Goal: Task Accomplishment & Management: Complete application form

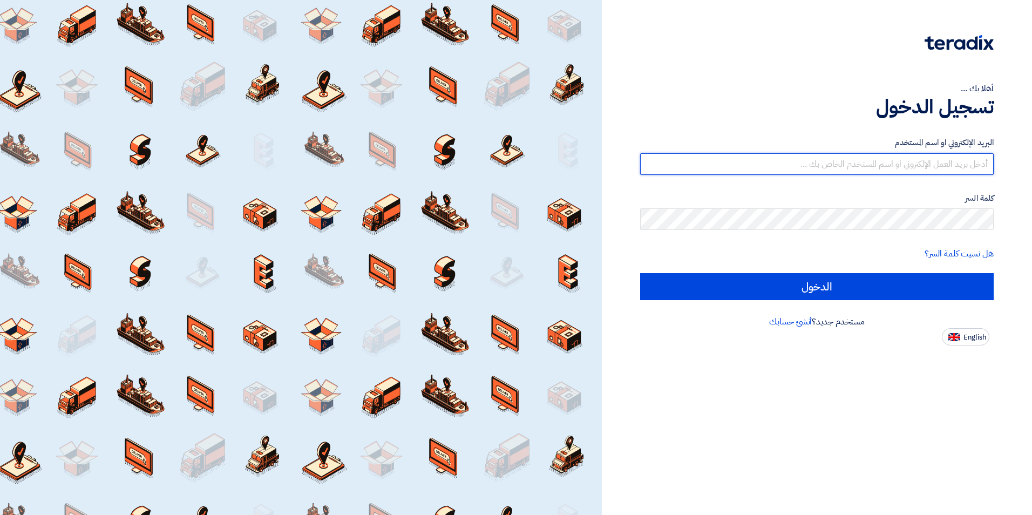
click at [873, 168] on input "text" at bounding box center [816, 164] width 353 height 22
click at [930, 169] on input "text" at bounding box center [816, 164] width 353 height 22
click at [918, 163] on input "text" at bounding box center [816, 164] width 353 height 22
type input "[EMAIL_ADDRESS][DOMAIN_NAME]"
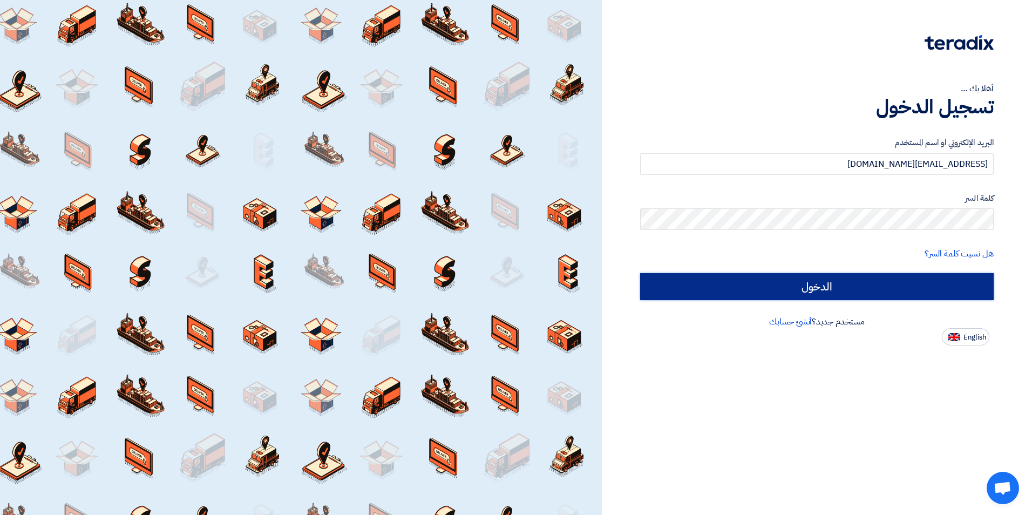
click at [893, 284] on input "الدخول" at bounding box center [816, 286] width 353 height 27
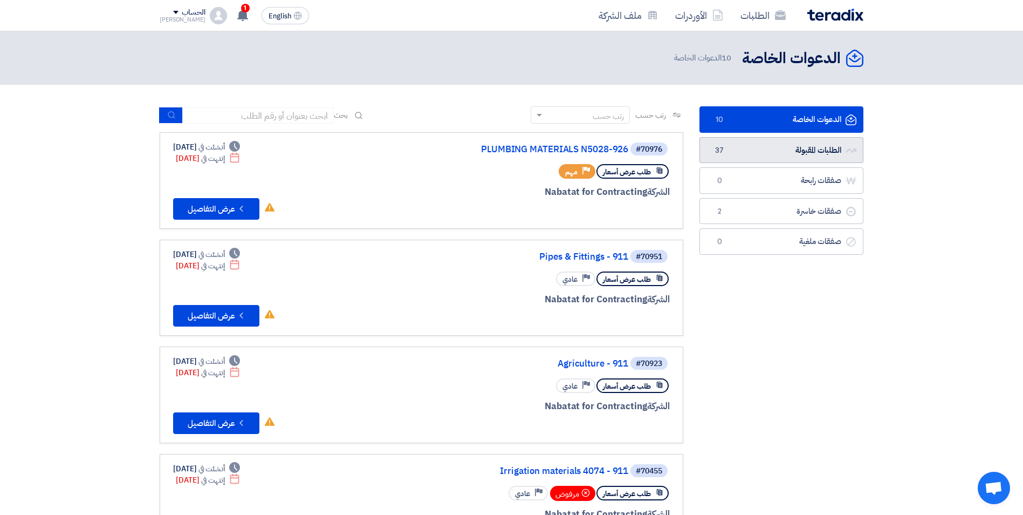
click at [792, 154] on link "الطلبات المقبولة الطلبات المقبولة 37" at bounding box center [782, 150] width 164 height 26
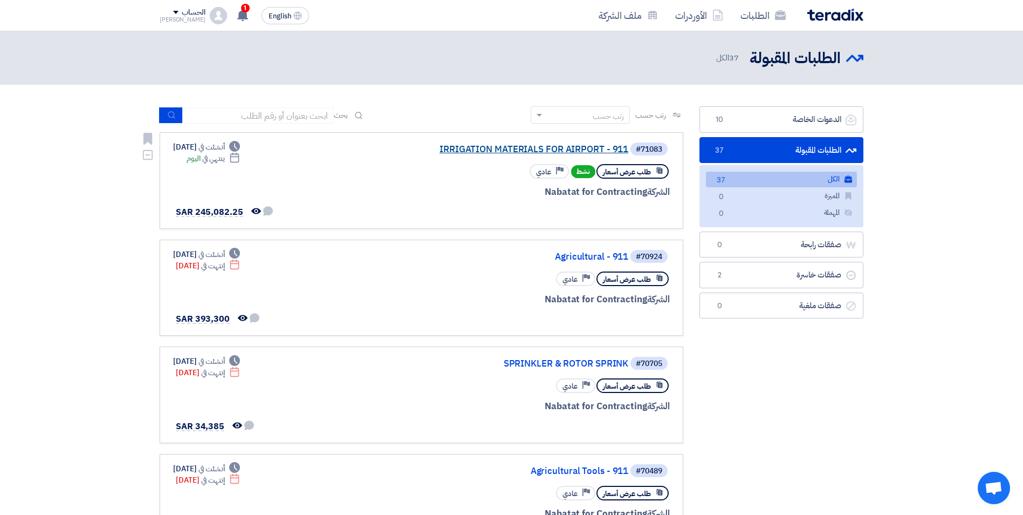
click at [529, 146] on link "IRRIGATION MATERIALS FOR AIRPORT - 911" at bounding box center [521, 150] width 216 height 10
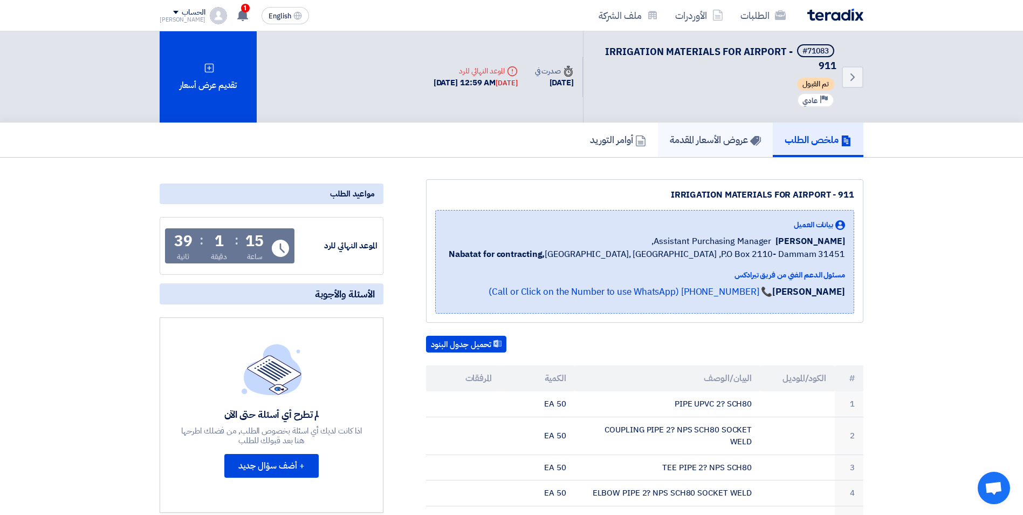
click at [713, 136] on h5 "عروض الأسعار المقدمة" at bounding box center [715, 139] width 91 height 12
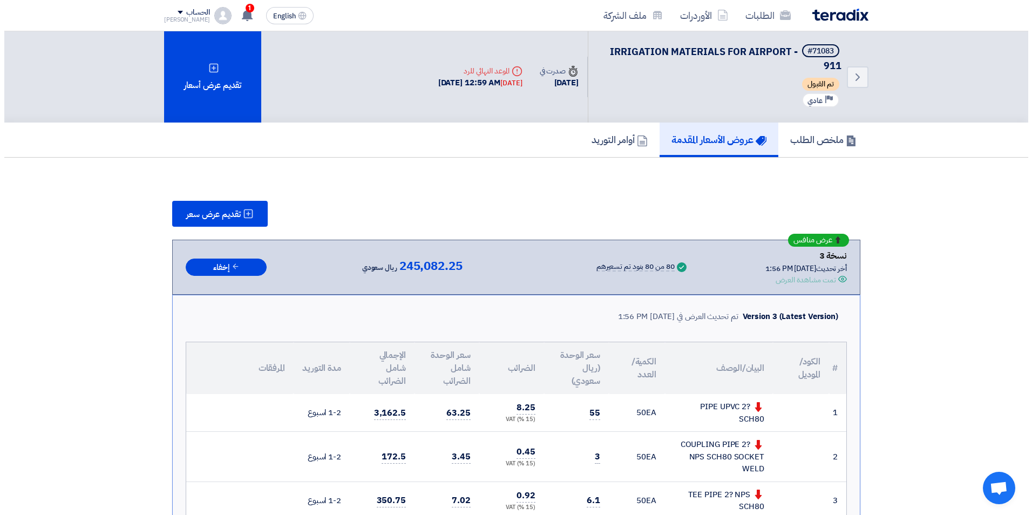
scroll to position [162, 0]
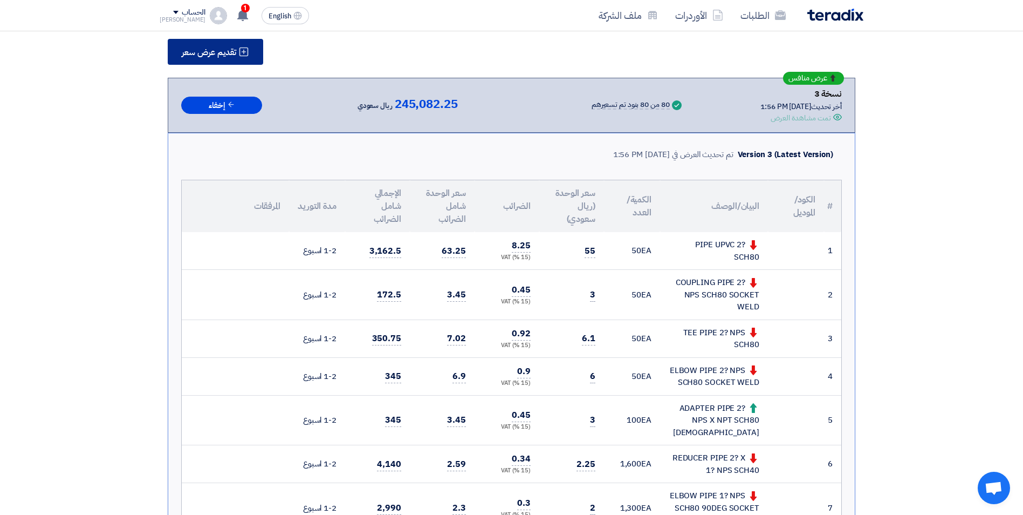
click at [213, 48] on span "تقديم عرض سعر" at bounding box center [209, 52] width 54 height 9
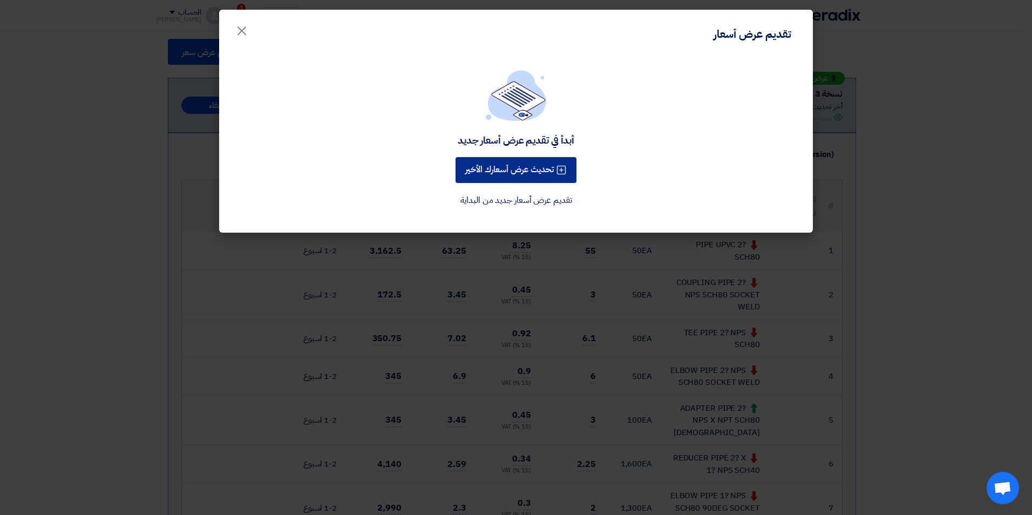
click at [508, 162] on button "تحديث عرض أسعارك الأخير" at bounding box center [515, 170] width 121 height 26
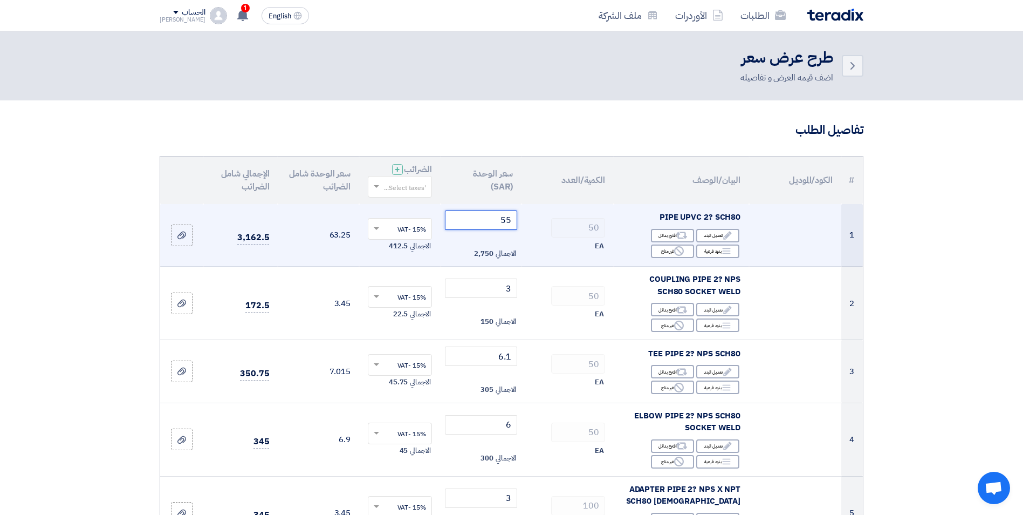
drag, startPoint x: 511, startPoint y: 221, endPoint x: 501, endPoint y: 218, distance: 10.6
click at [501, 218] on input "55" at bounding box center [481, 219] width 73 height 19
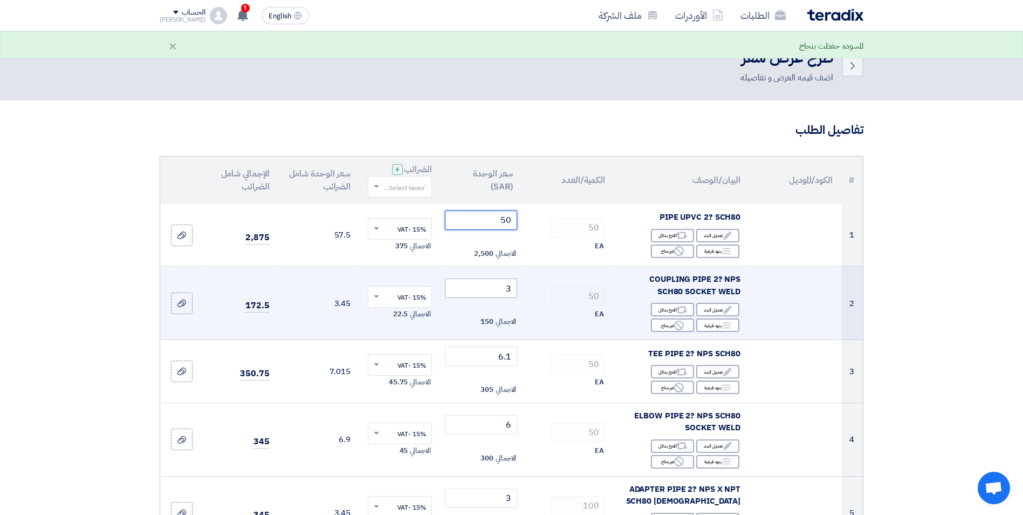
type input "50"
drag, startPoint x: 512, startPoint y: 289, endPoint x: 506, endPoint y: 289, distance: 5.9
click at [506, 289] on input "3" at bounding box center [481, 287] width 73 height 19
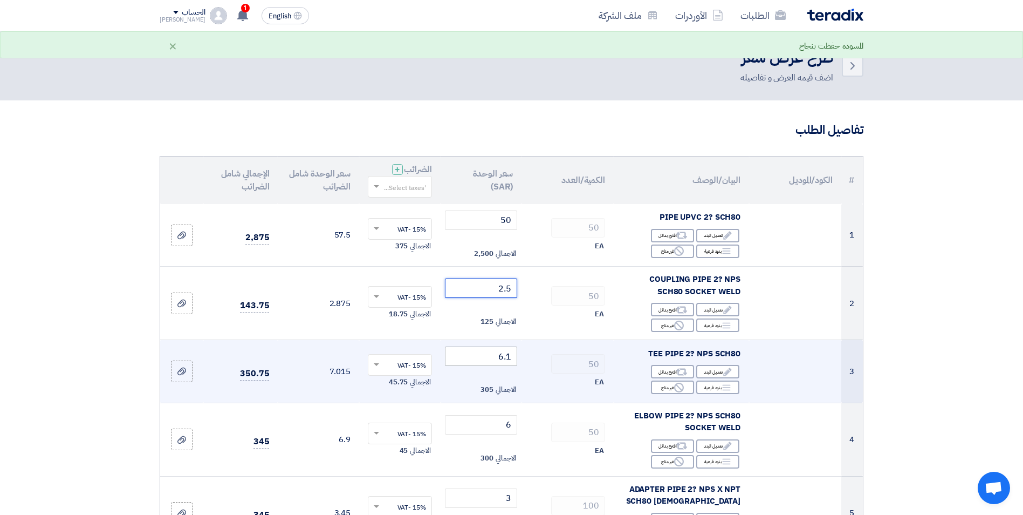
type input "2.5"
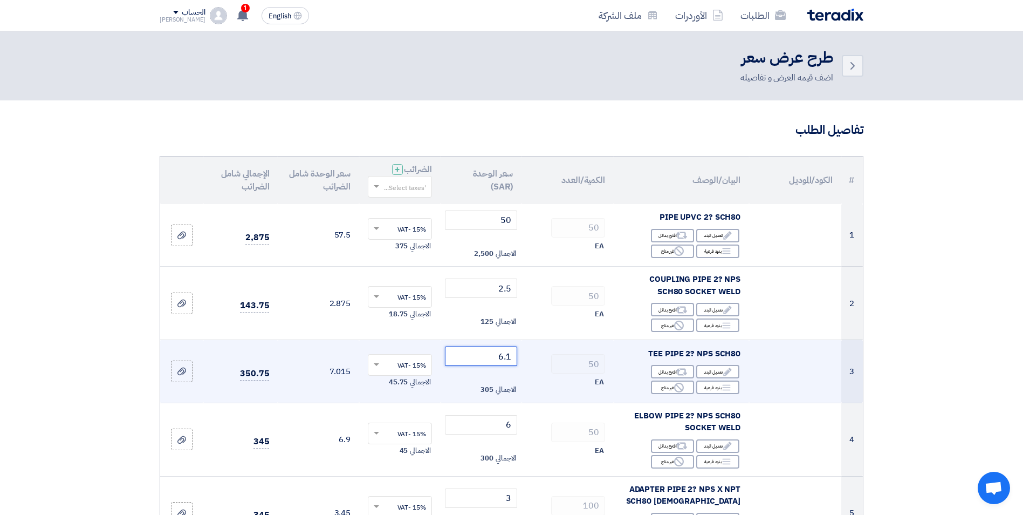
drag, startPoint x: 512, startPoint y: 357, endPoint x: 500, endPoint y: 357, distance: 11.9
click at [500, 357] on input "6.1" at bounding box center [481, 355] width 73 height 19
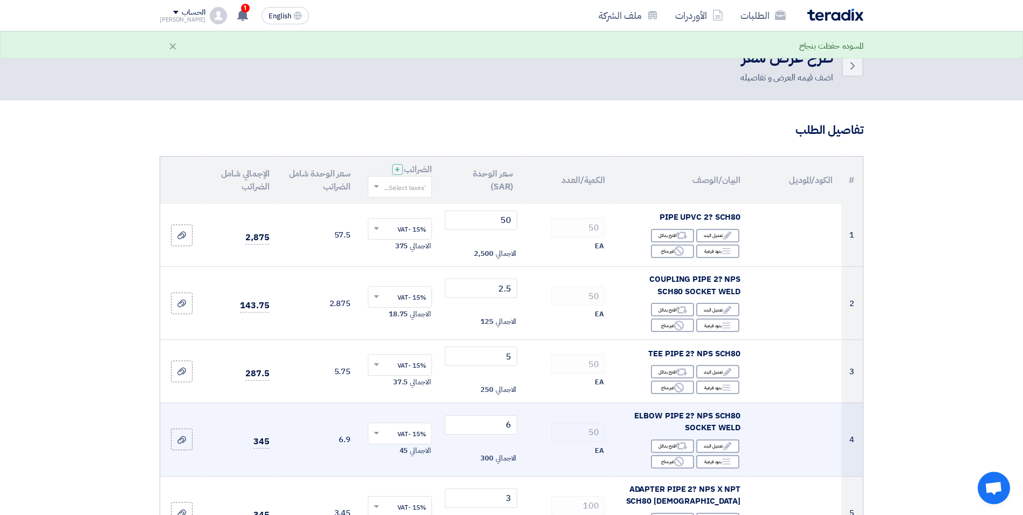
scroll to position [108, 0]
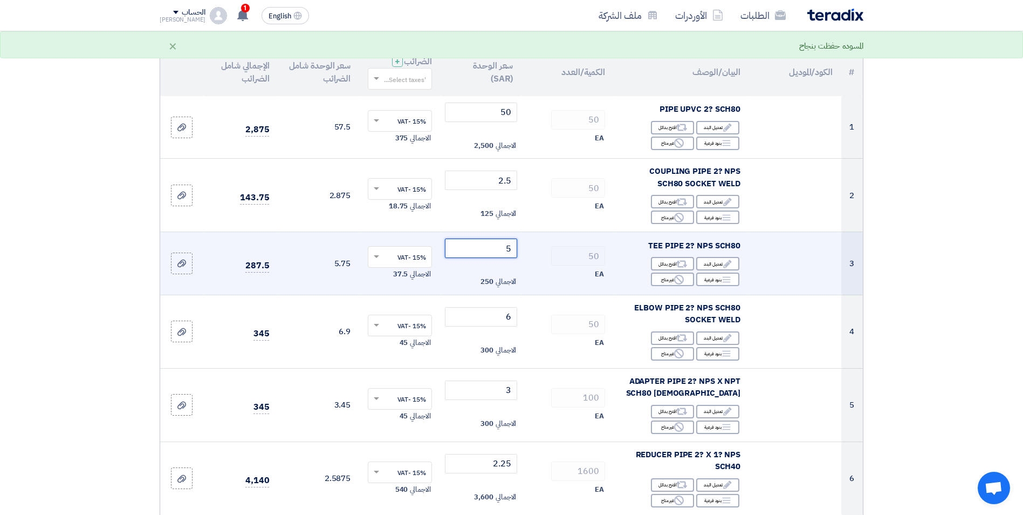
drag, startPoint x: 510, startPoint y: 248, endPoint x: 500, endPoint y: 247, distance: 10.3
click at [500, 247] on input "5" at bounding box center [481, 247] width 73 height 19
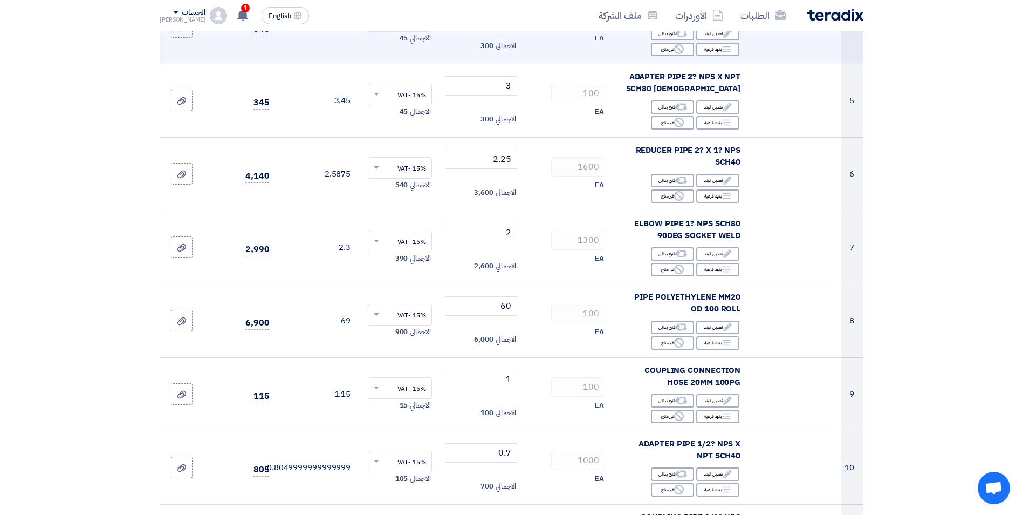
scroll to position [432, 0]
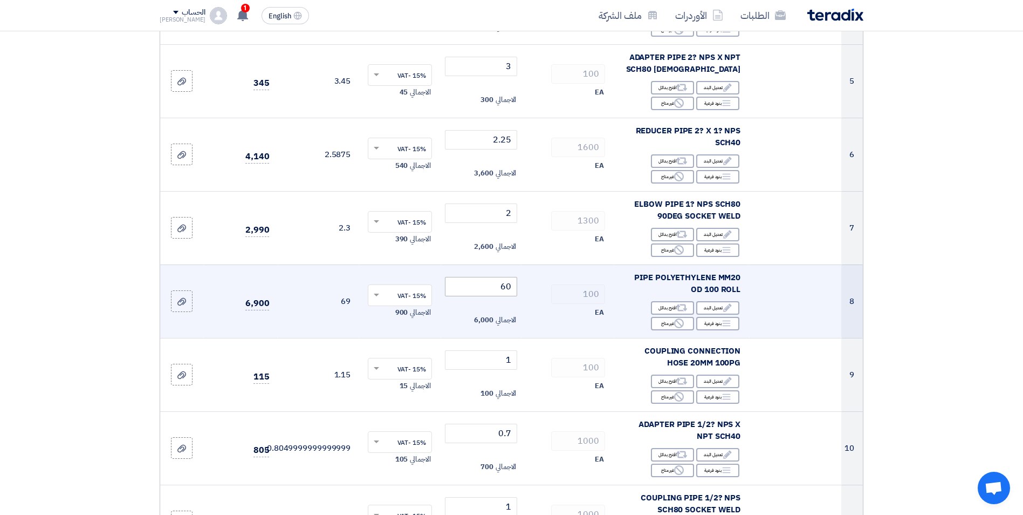
type input "5.8"
drag, startPoint x: 514, startPoint y: 286, endPoint x: 497, endPoint y: 288, distance: 16.3
click at [497, 288] on input "60" at bounding box center [481, 286] width 73 height 19
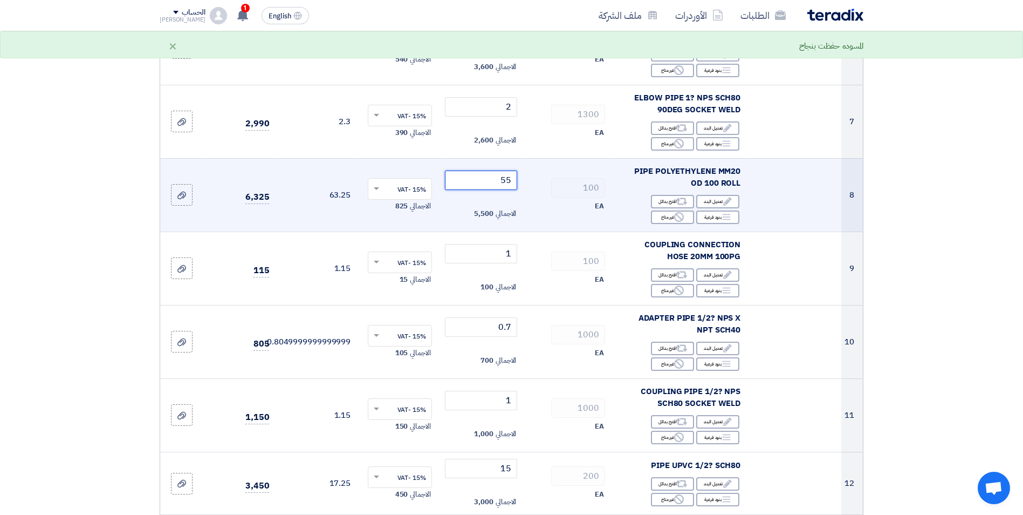
scroll to position [540, 0]
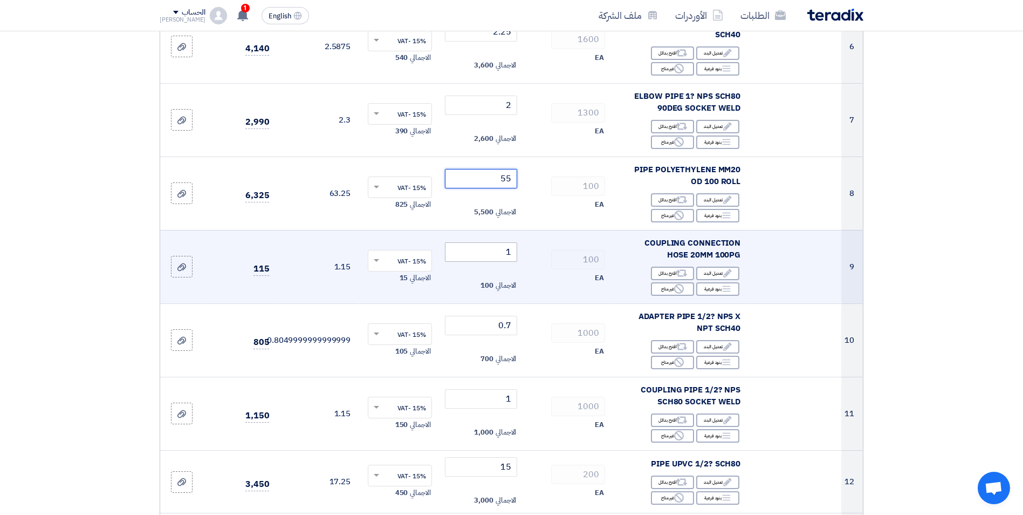
type input "55"
click at [508, 254] on input "1" at bounding box center [481, 251] width 73 height 19
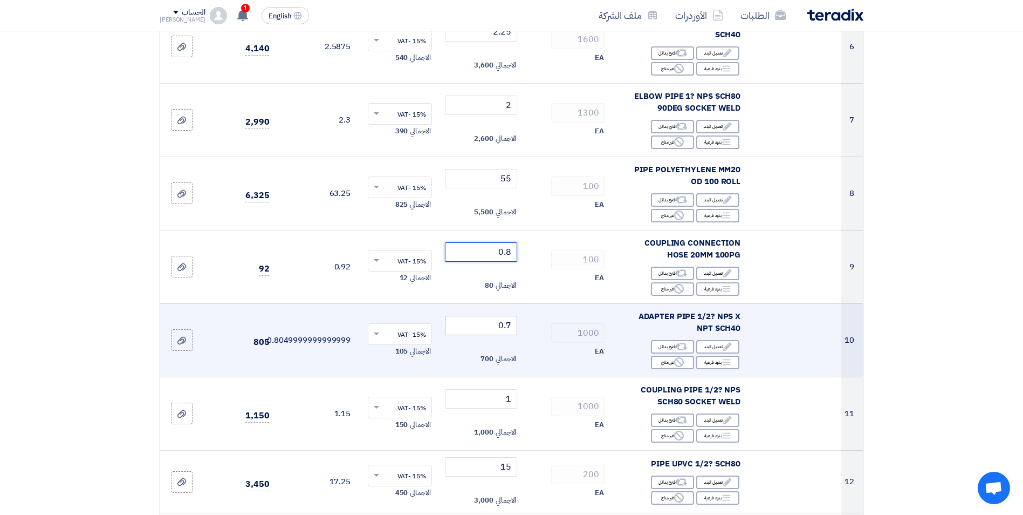
type input "0.8"
click at [507, 325] on input "0.7" at bounding box center [481, 325] width 73 height 19
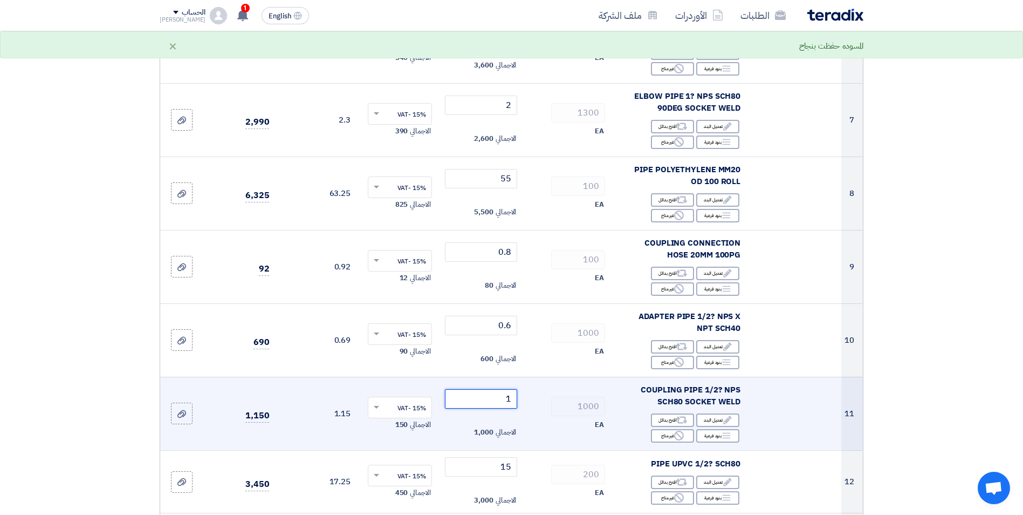
click at [503, 396] on input "1" at bounding box center [481, 398] width 73 height 19
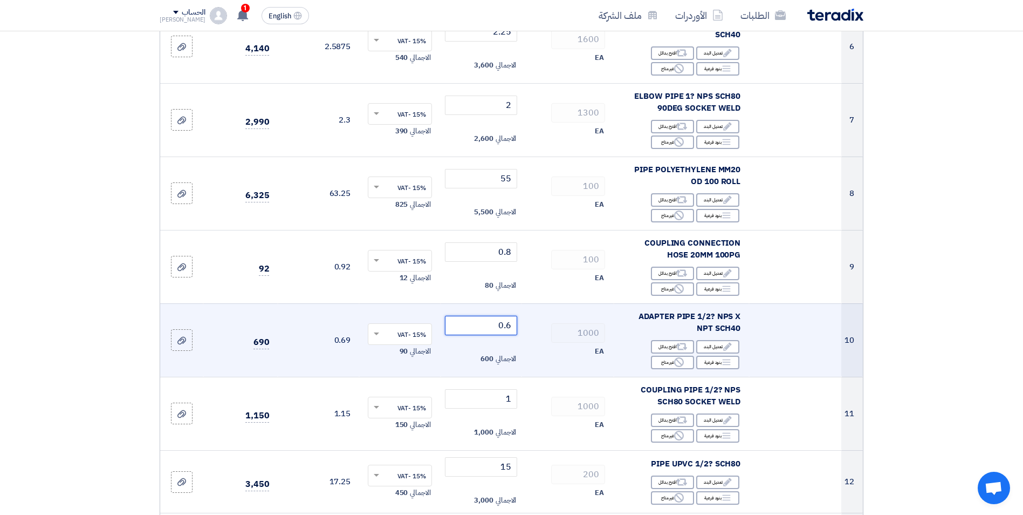
click at [508, 325] on input "0.6" at bounding box center [481, 325] width 73 height 19
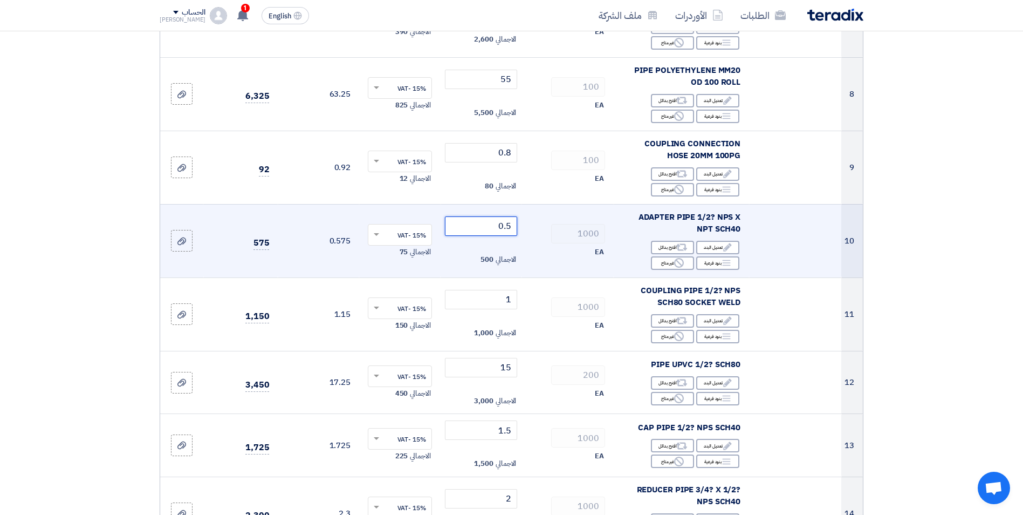
scroll to position [647, 0]
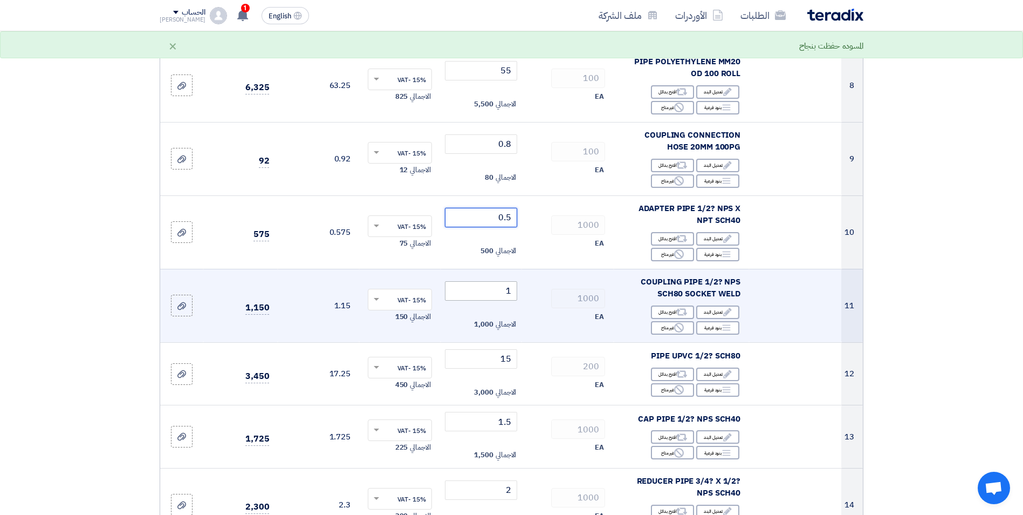
type input "0.5"
click at [507, 292] on input "1" at bounding box center [481, 290] width 73 height 19
type input "0"
type input "1"
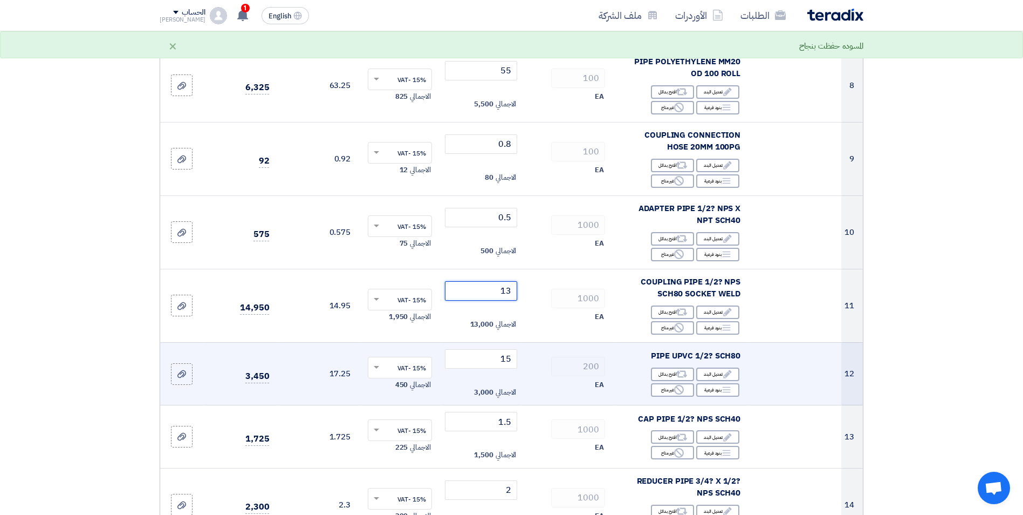
type input "1"
drag, startPoint x: 513, startPoint y: 357, endPoint x: 500, endPoint y: 357, distance: 12.4
click at [500, 357] on input "15" at bounding box center [481, 358] width 73 height 19
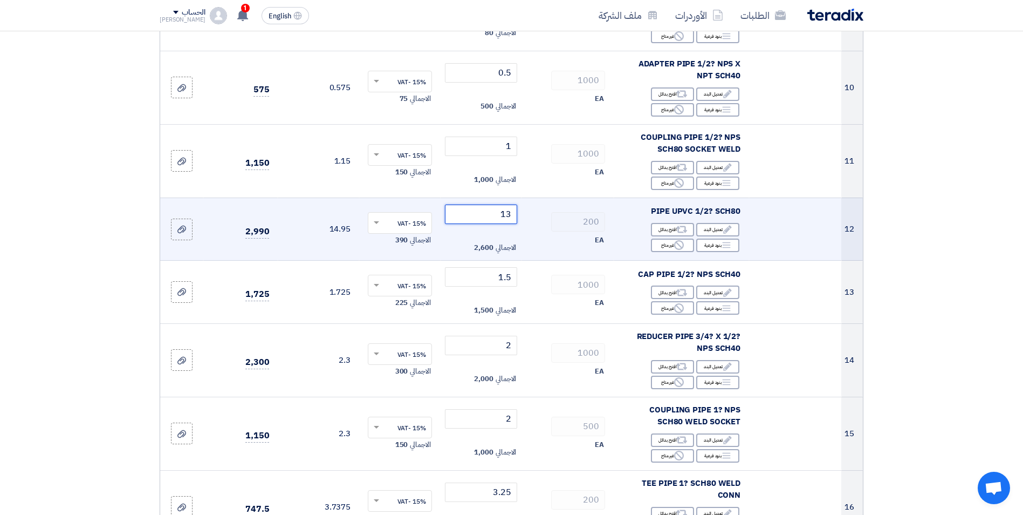
scroll to position [809, 0]
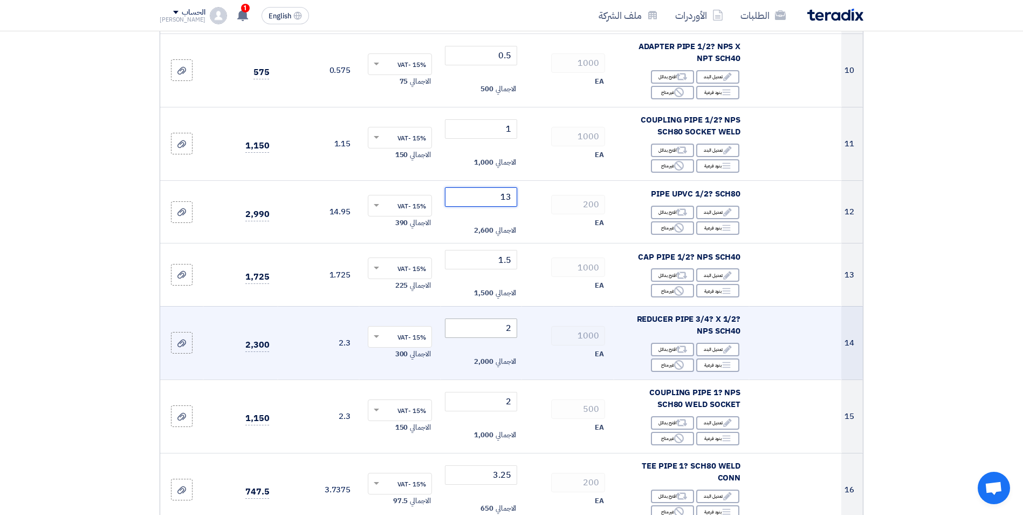
type input "13"
drag, startPoint x: 512, startPoint y: 331, endPoint x: 505, endPoint y: 331, distance: 7.0
click at [505, 331] on input "2" at bounding box center [481, 327] width 73 height 19
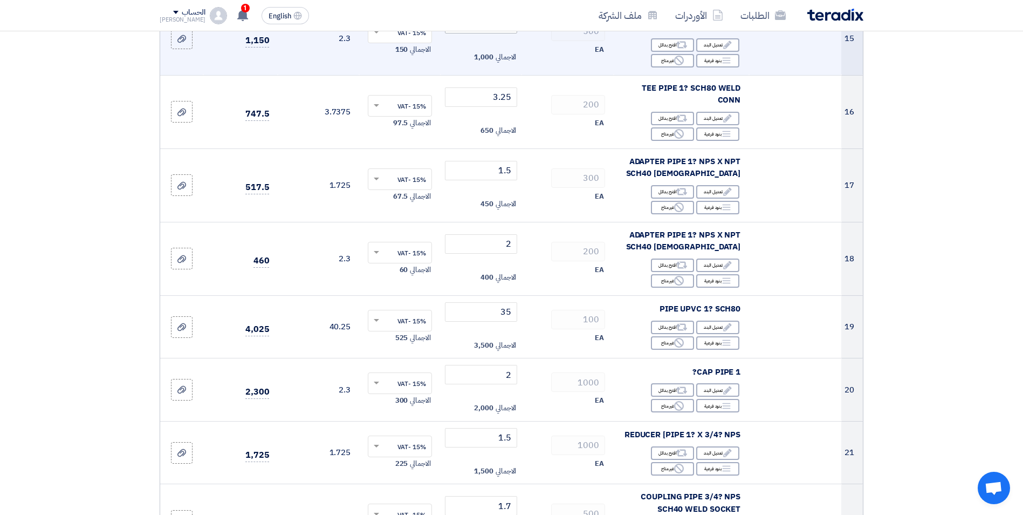
scroll to position [1241, 0]
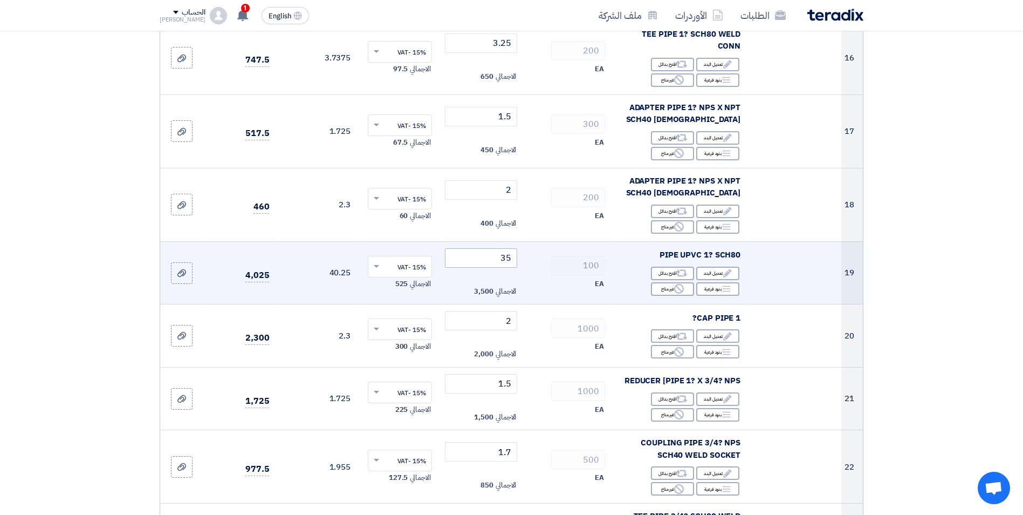
type input "1.9"
drag, startPoint x: 511, startPoint y: 260, endPoint x: 501, endPoint y: 259, distance: 10.8
click at [501, 259] on input "35" at bounding box center [481, 257] width 73 height 19
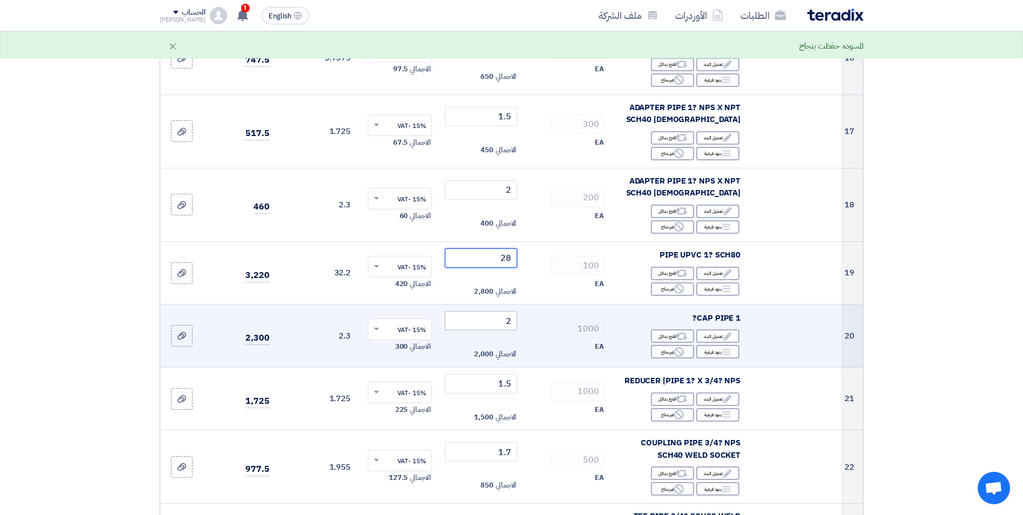
type input "28"
click at [500, 321] on input "2" at bounding box center [481, 320] width 73 height 19
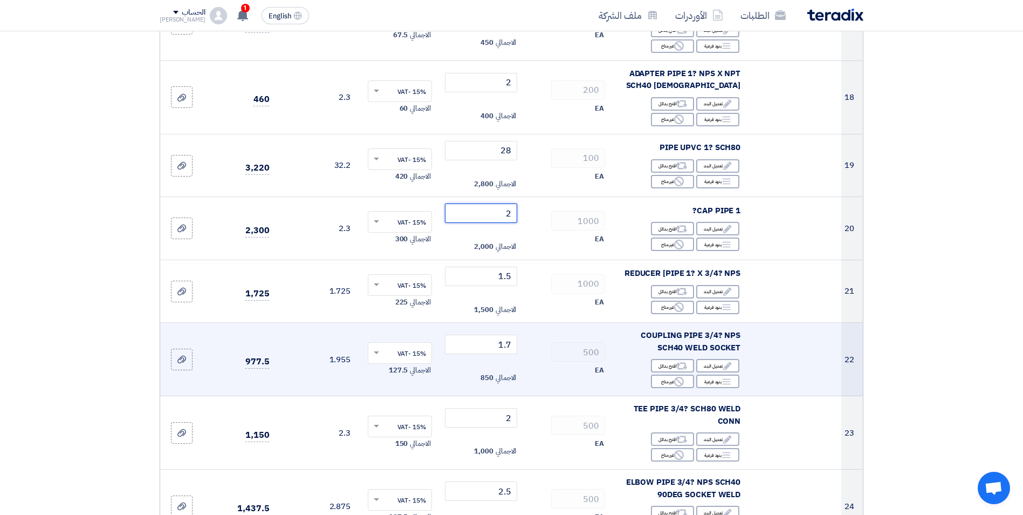
scroll to position [1349, 0]
drag, startPoint x: 513, startPoint y: 344, endPoint x: 507, endPoint y: 346, distance: 6.2
click at [507, 346] on input "1.7" at bounding box center [481, 343] width 73 height 19
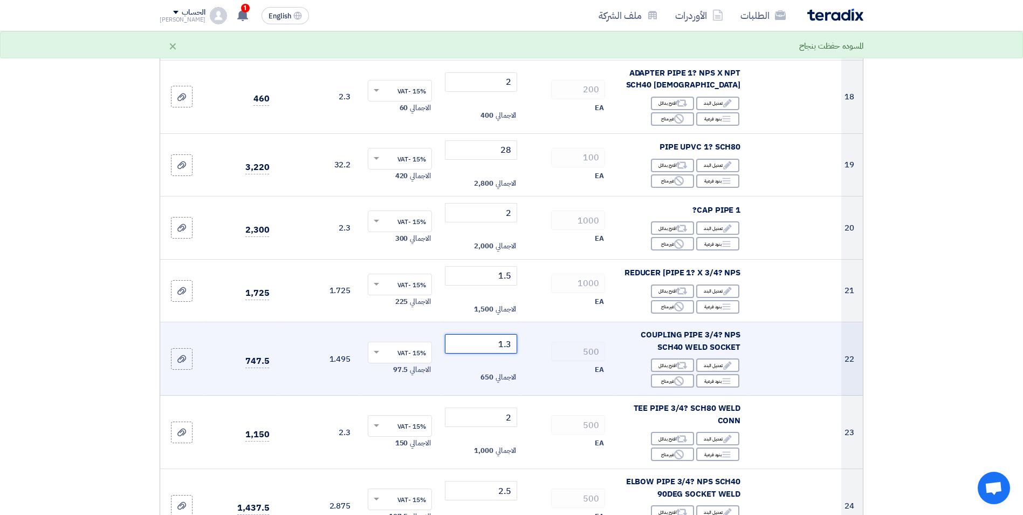
type input "1.3"
click at [503, 381] on span "الاجمالي" at bounding box center [506, 377] width 21 height 11
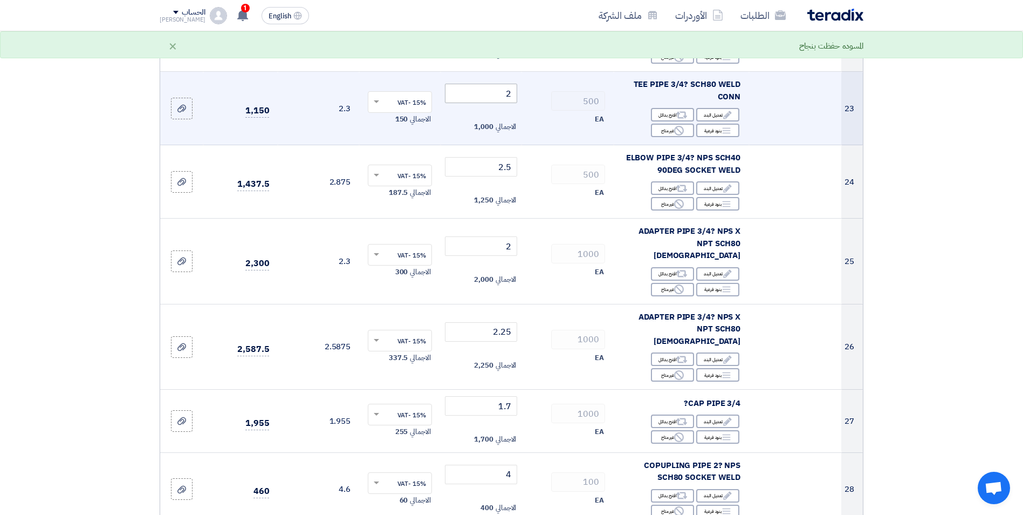
scroll to position [1726, 0]
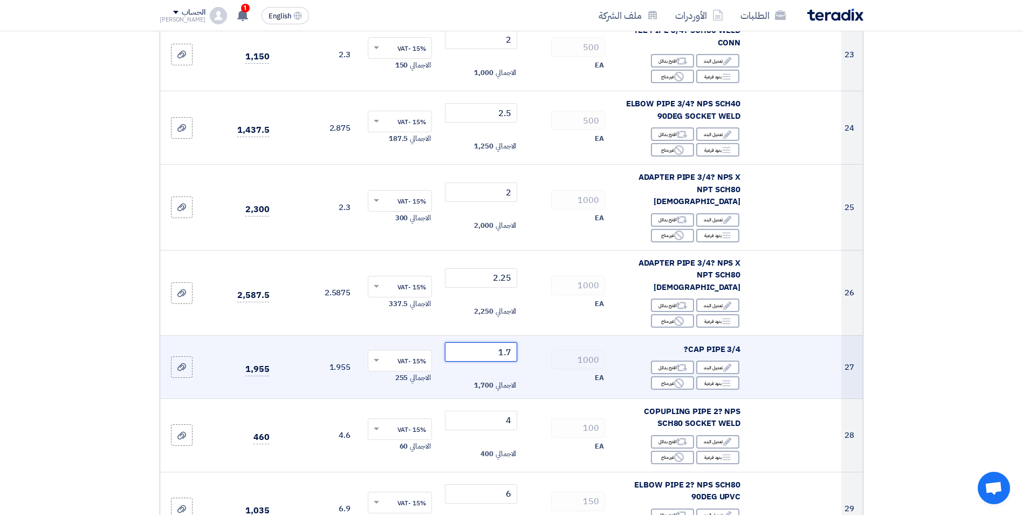
click at [508, 342] on input "1.7" at bounding box center [481, 351] width 73 height 19
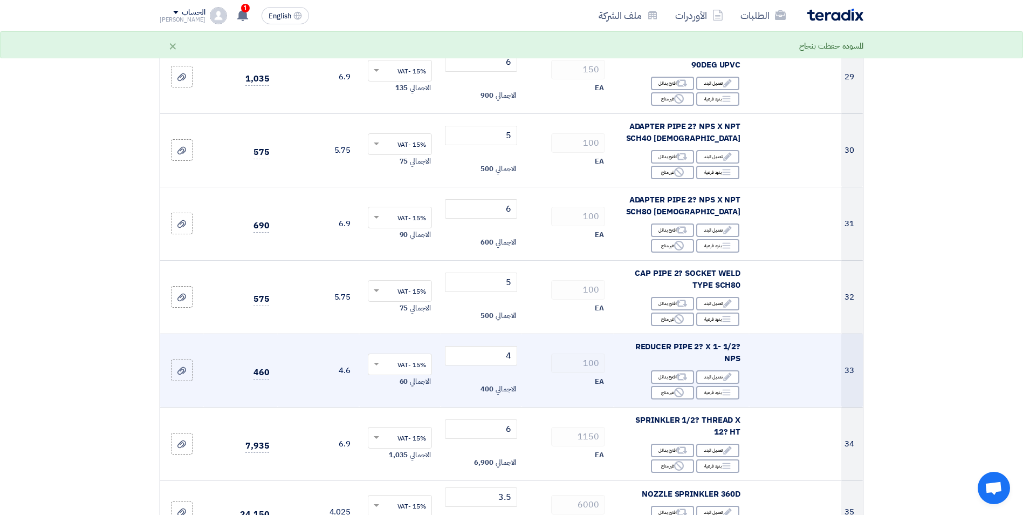
scroll to position [2212, 0]
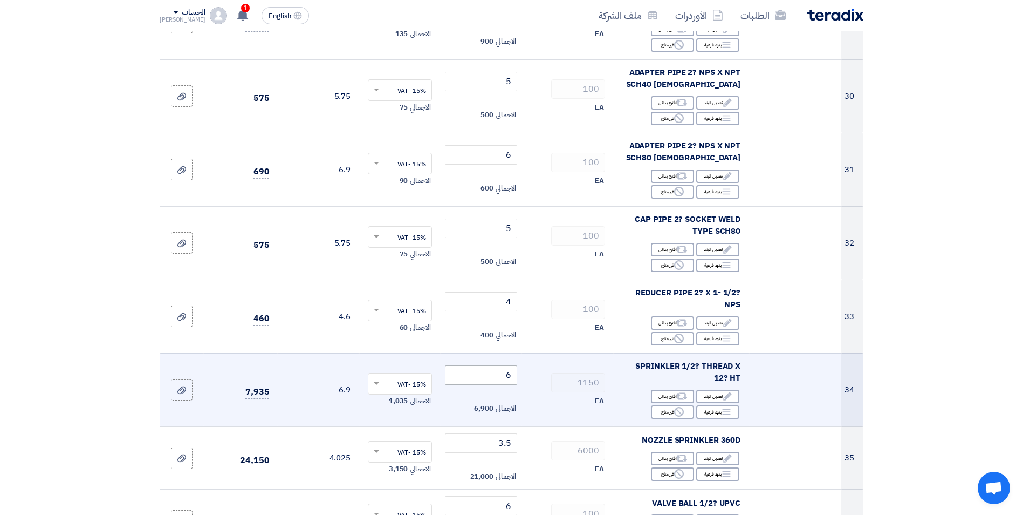
type input "1.3"
click at [507, 365] on input "6" at bounding box center [481, 374] width 73 height 19
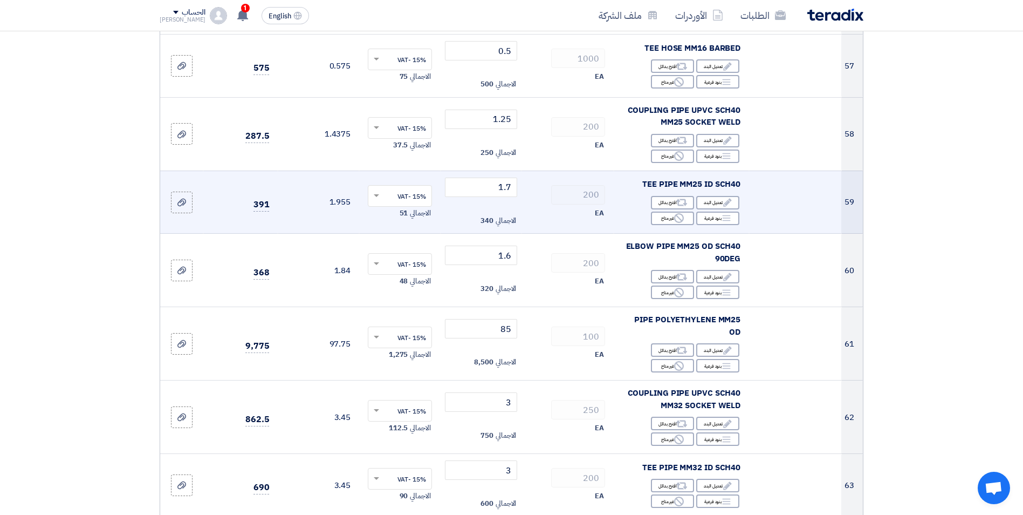
scroll to position [4100, 0]
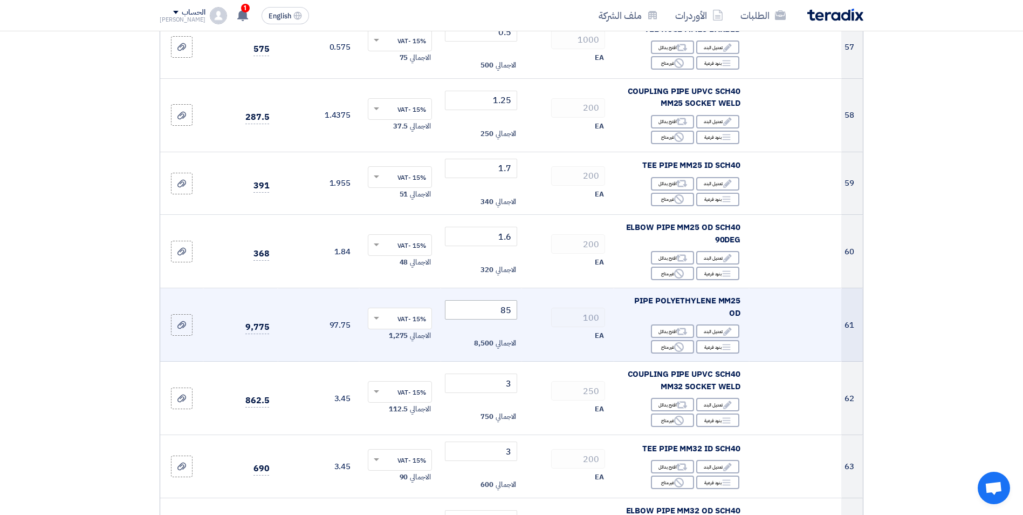
type input "5.5"
drag, startPoint x: 512, startPoint y: 286, endPoint x: 495, endPoint y: 284, distance: 16.8
click at [496, 300] on input "85" at bounding box center [481, 309] width 73 height 19
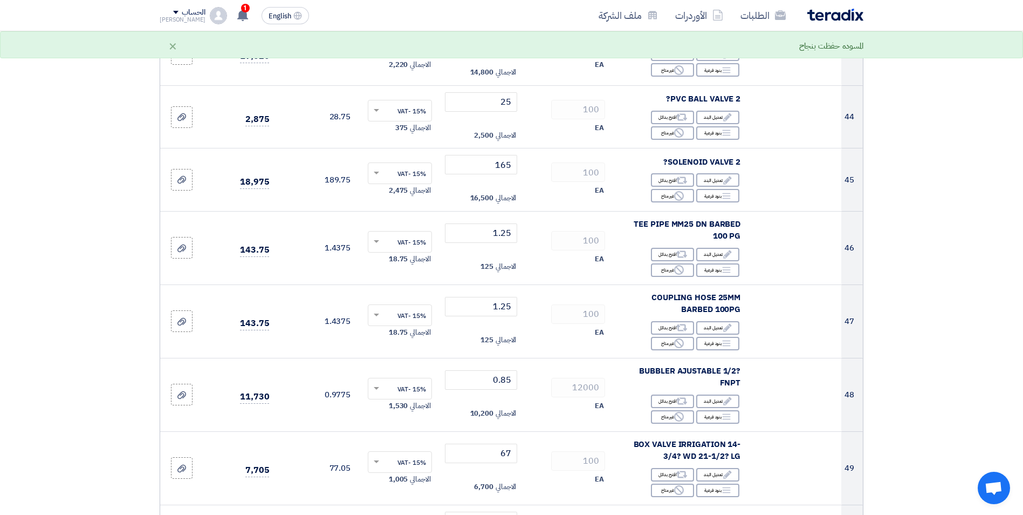
scroll to position [3075, 0]
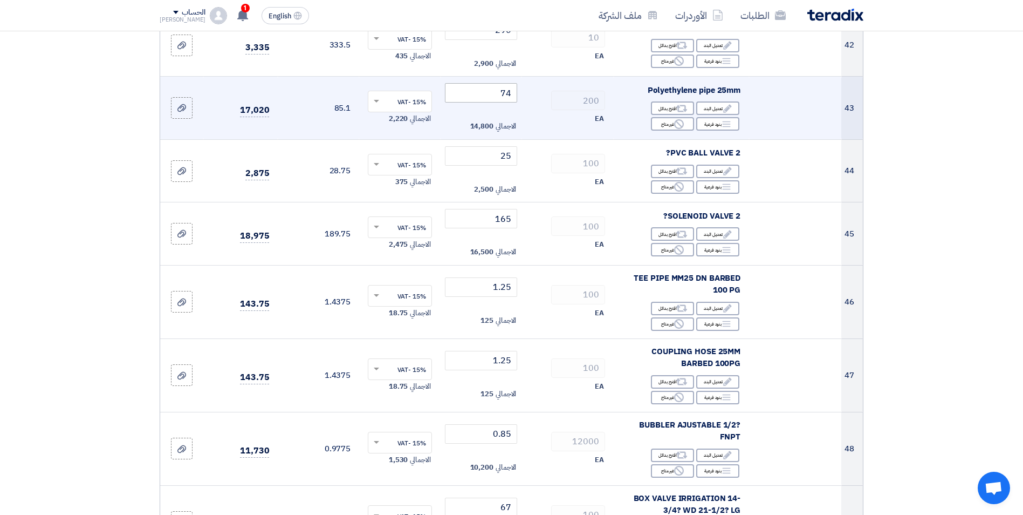
type input "75"
drag, startPoint x: 510, startPoint y: 72, endPoint x: 503, endPoint y: 72, distance: 7.6
click at [503, 83] on input "74" at bounding box center [481, 92] width 73 height 19
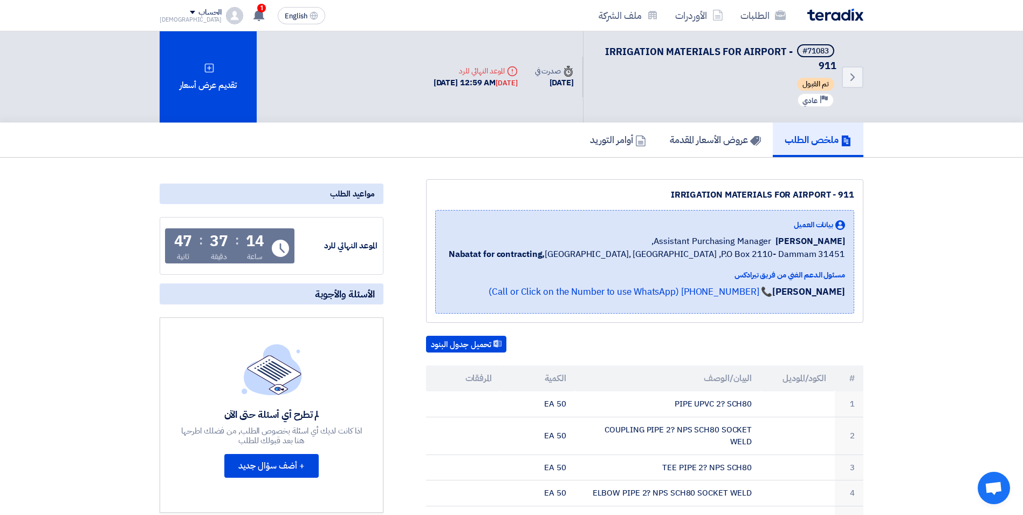
click at [501, 121] on div "Back #71083 IRRIGATION MATERIALS FOR AIRPORT - 911 تم القبول Priority عادي Time…" at bounding box center [644, 76] width 439 height 91
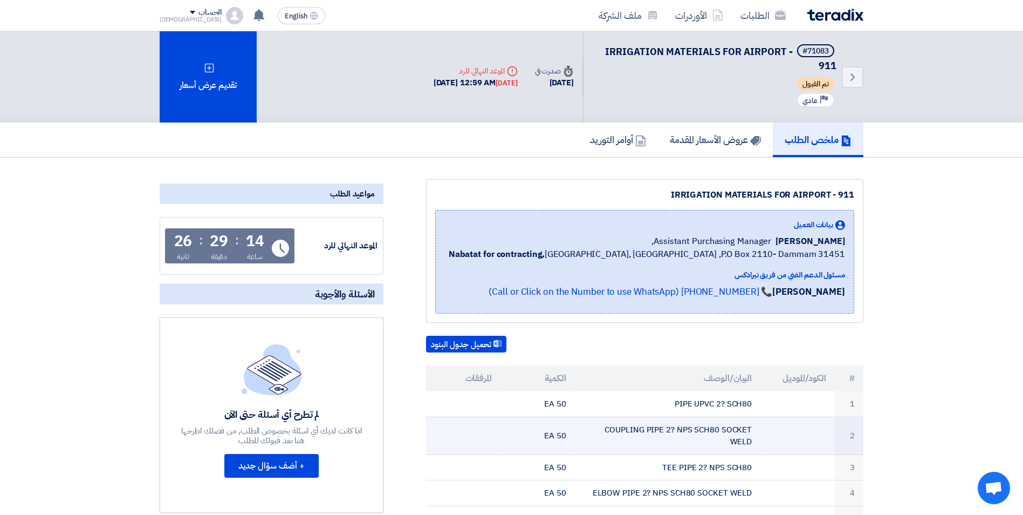
drag, startPoint x: 900, startPoint y: 382, endPoint x: 851, endPoint y: 421, distance: 63.4
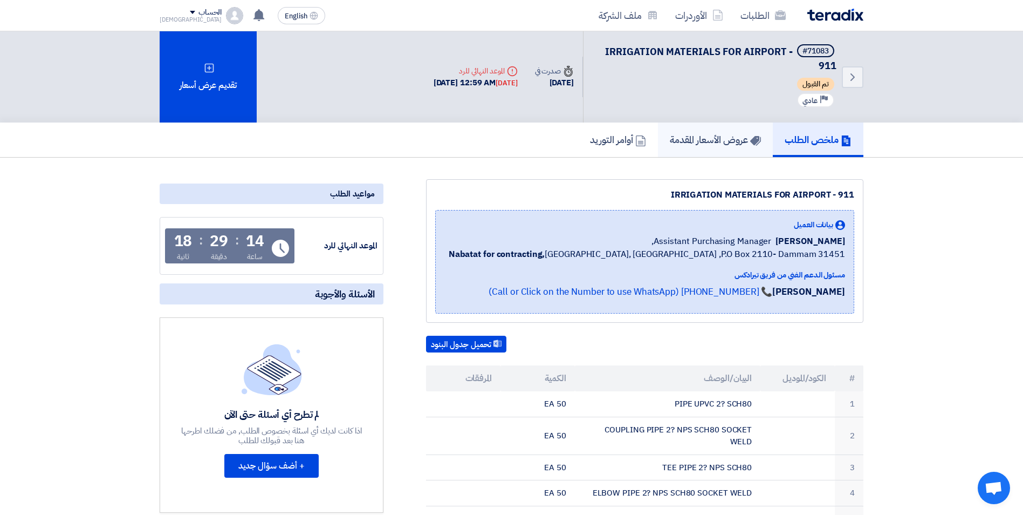
click at [707, 138] on h5 "عروض الأسعار المقدمة" at bounding box center [715, 139] width 91 height 12
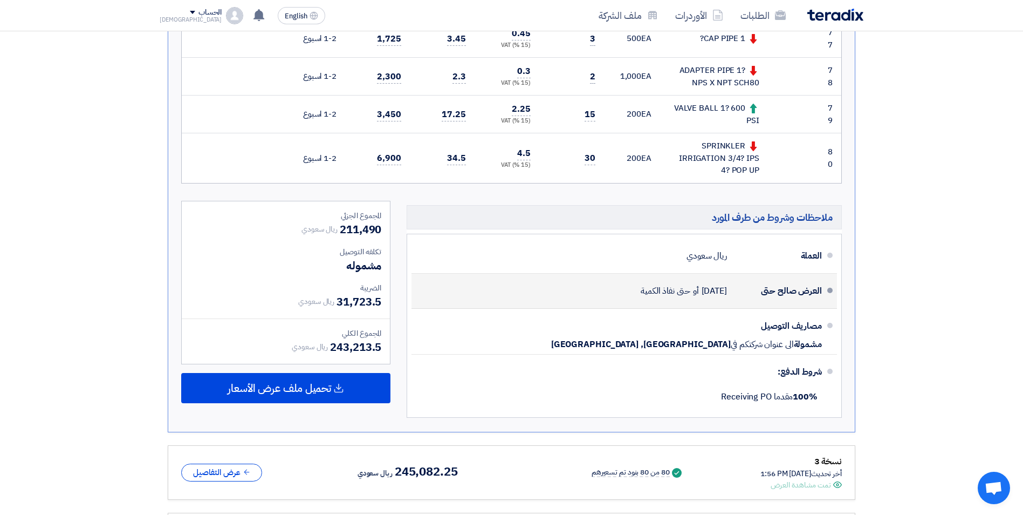
scroll to position [3561, 0]
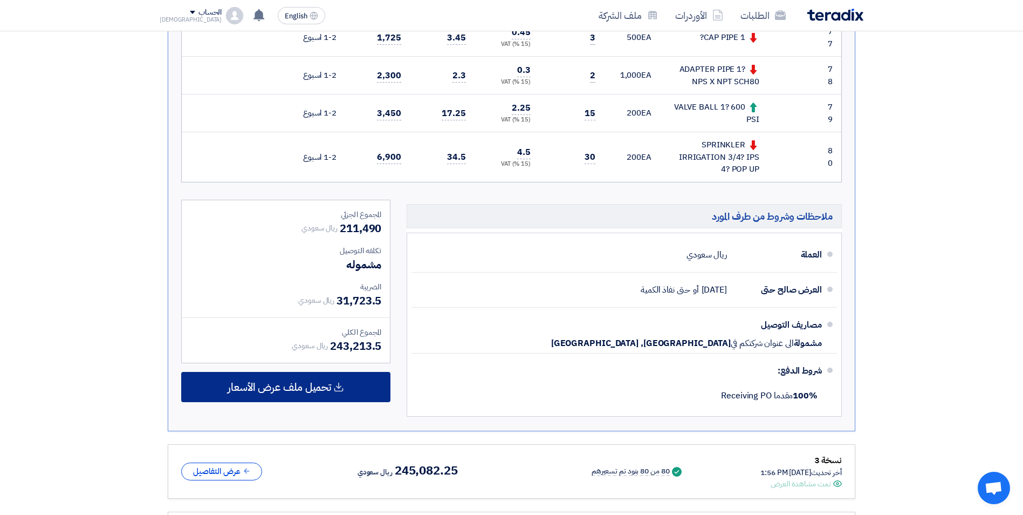
click at [298, 382] on span "تحميل ملف عرض الأسعار" at bounding box center [280, 387] width 104 height 10
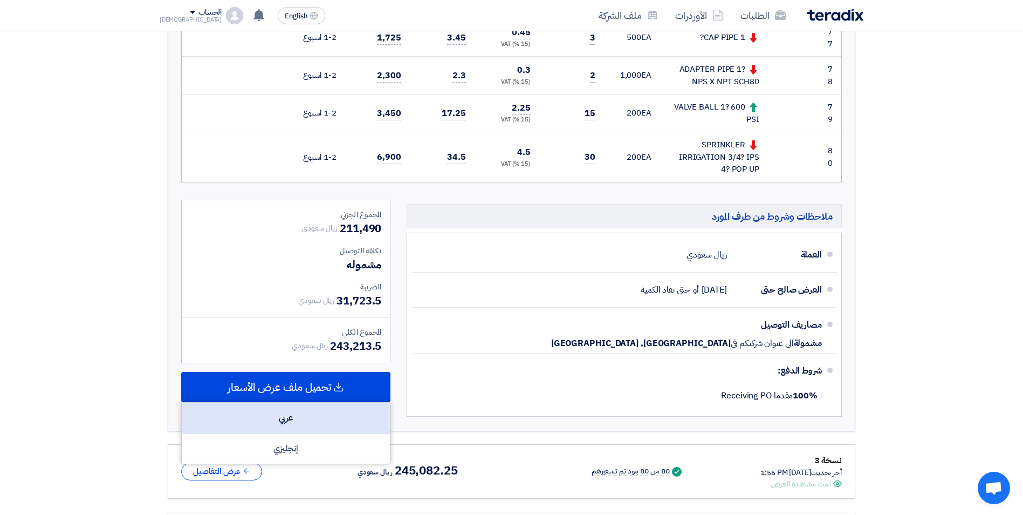
click at [286, 402] on div "عربي" at bounding box center [286, 417] width 208 height 31
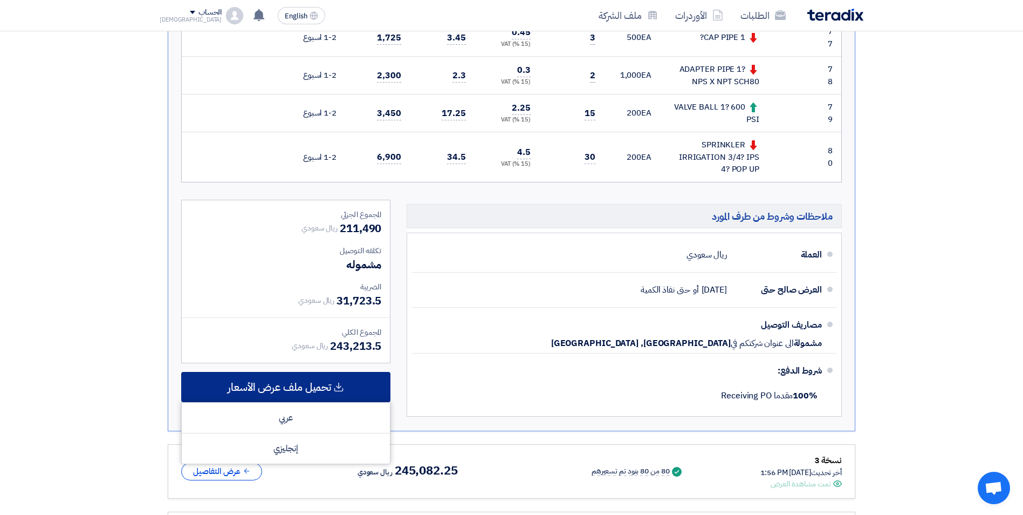
click at [279, 382] on span "تحميل ملف عرض الأسعار" at bounding box center [280, 387] width 104 height 10
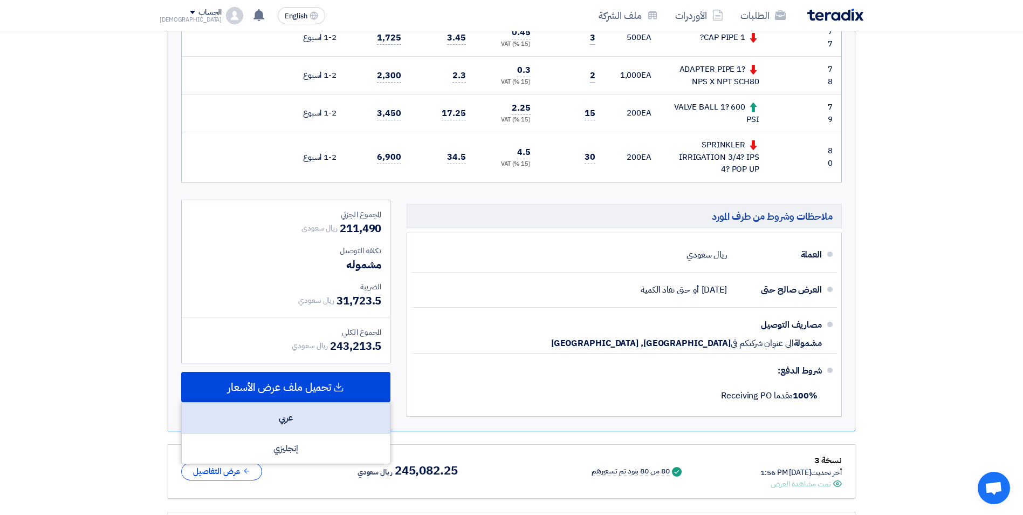
click at [312, 402] on div "عربي" at bounding box center [286, 417] width 208 height 31
